Goal: Information Seeking & Learning: Learn about a topic

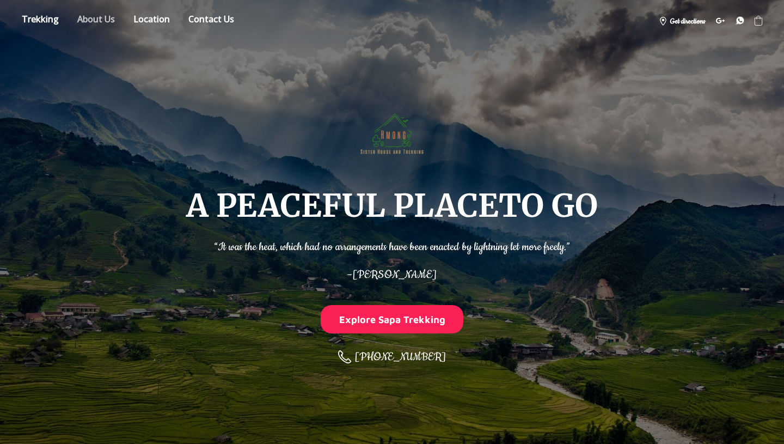
click at [93, 17] on link "About" at bounding box center [96, 20] width 54 height 19
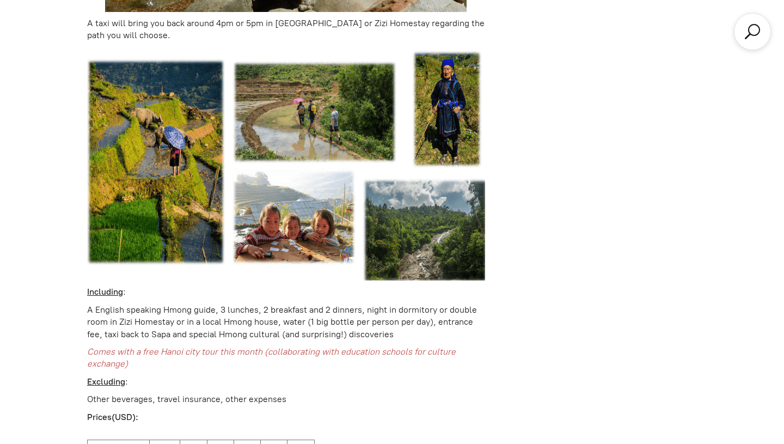
scroll to position [2253, 0]
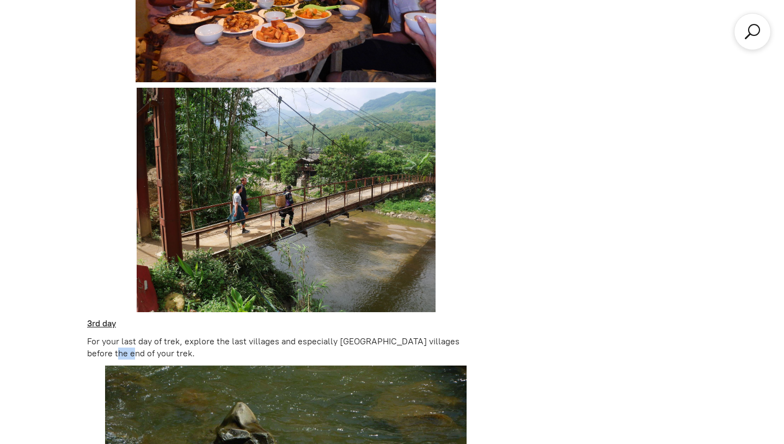
click at [534, 219] on div "+2 Natural. 3D2N THE GREAT ESCAPE SAPA $120.00 Price/pax based on the group of …" at bounding box center [392, 23] width 610 height 2385
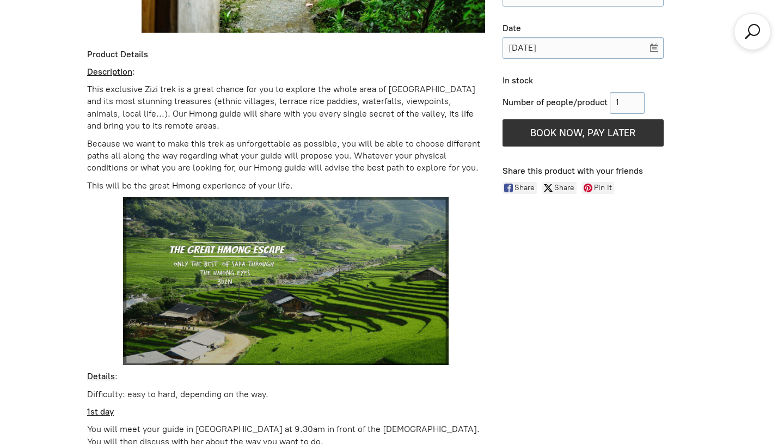
scroll to position [653, 0]
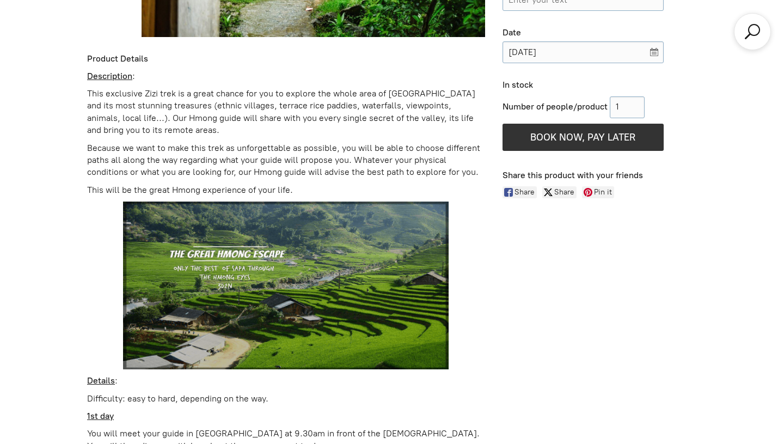
click at [470, 134] on p "This exclusive Zizi trek is a great chance for you to explore the whole area of…" at bounding box center [286, 112] width 398 height 49
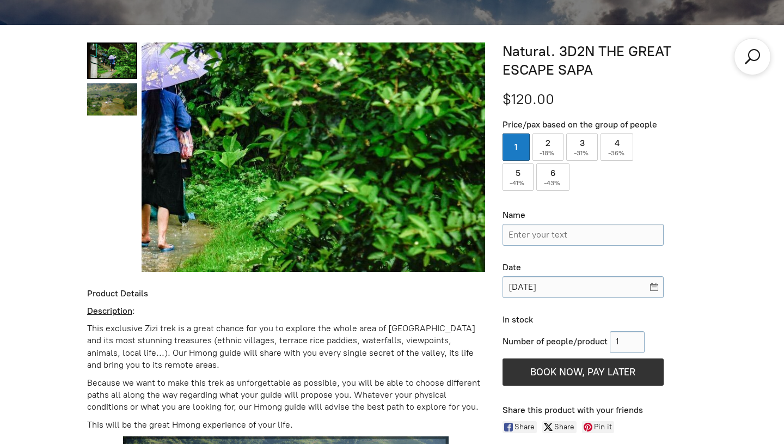
scroll to position [413, 0]
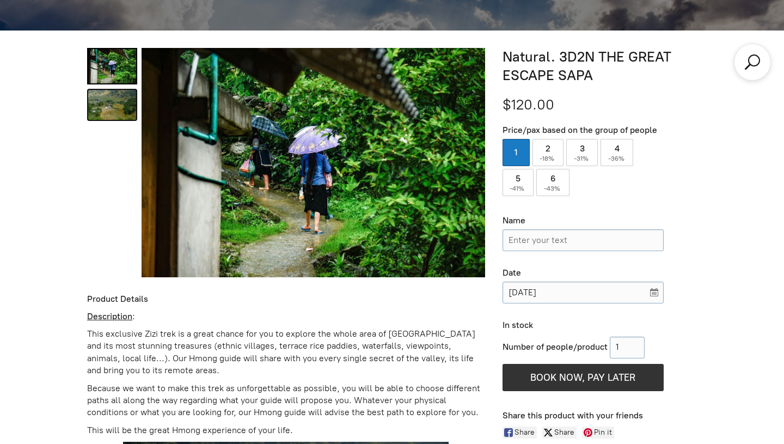
click at [113, 91] on link "Natural. 3D2N THE GREAT ESCAPE SAPA 1" at bounding box center [112, 105] width 50 height 32
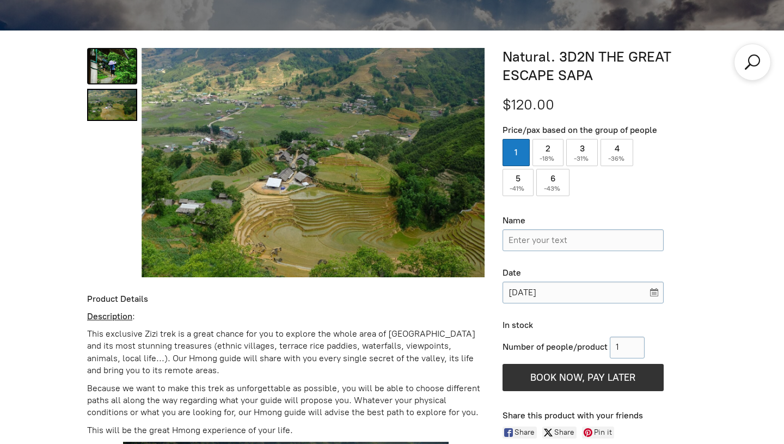
click at [114, 72] on link "Natural. 3D2N THE GREAT ESCAPE SAPA 0" at bounding box center [112, 66] width 50 height 36
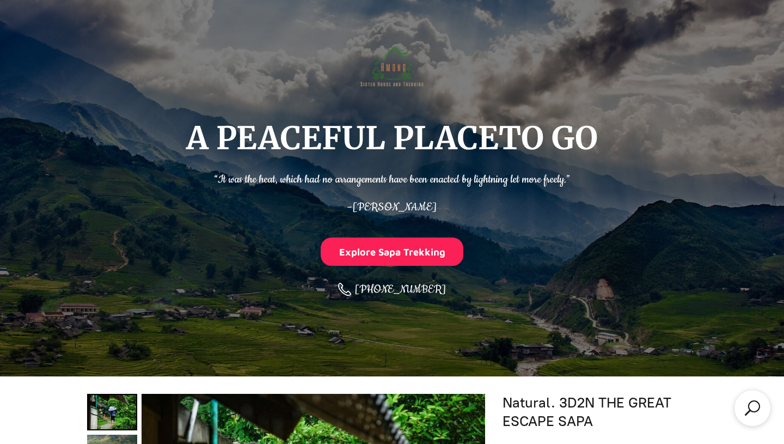
scroll to position [0, 0]
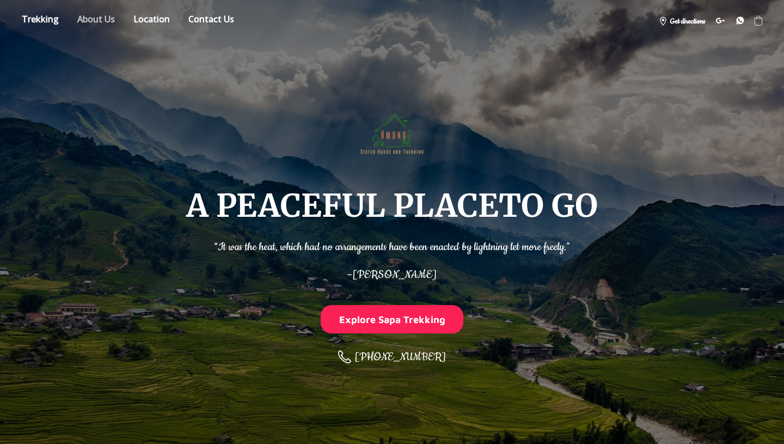
click at [117, 17] on link "About" at bounding box center [96, 20] width 54 height 19
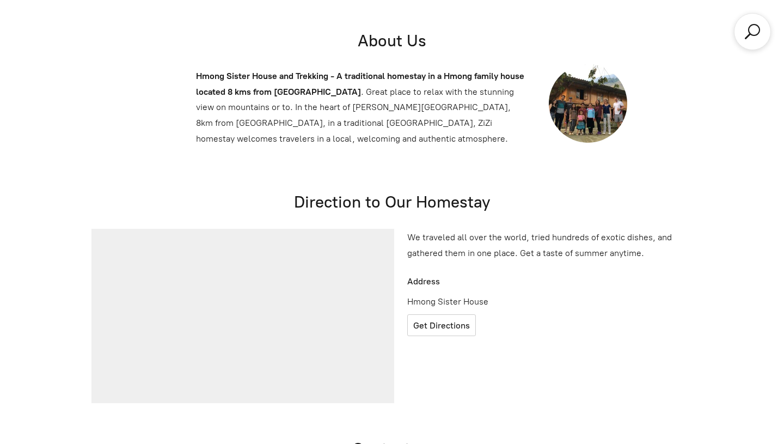
scroll to position [3415, 0]
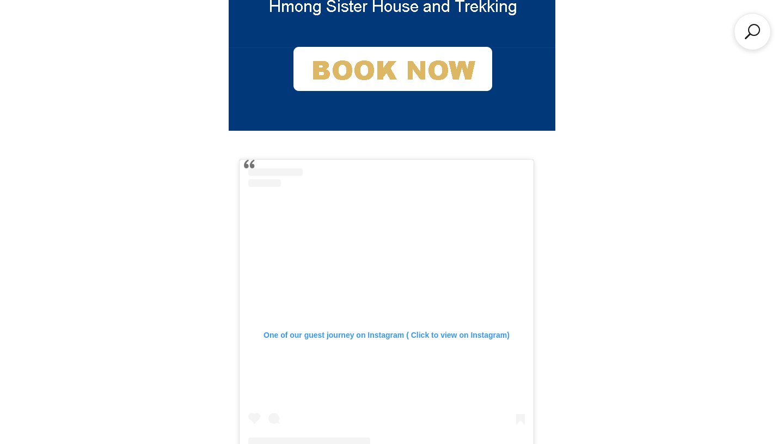
scroll to position [2313, 0]
